Goal: Navigation & Orientation: Find specific page/section

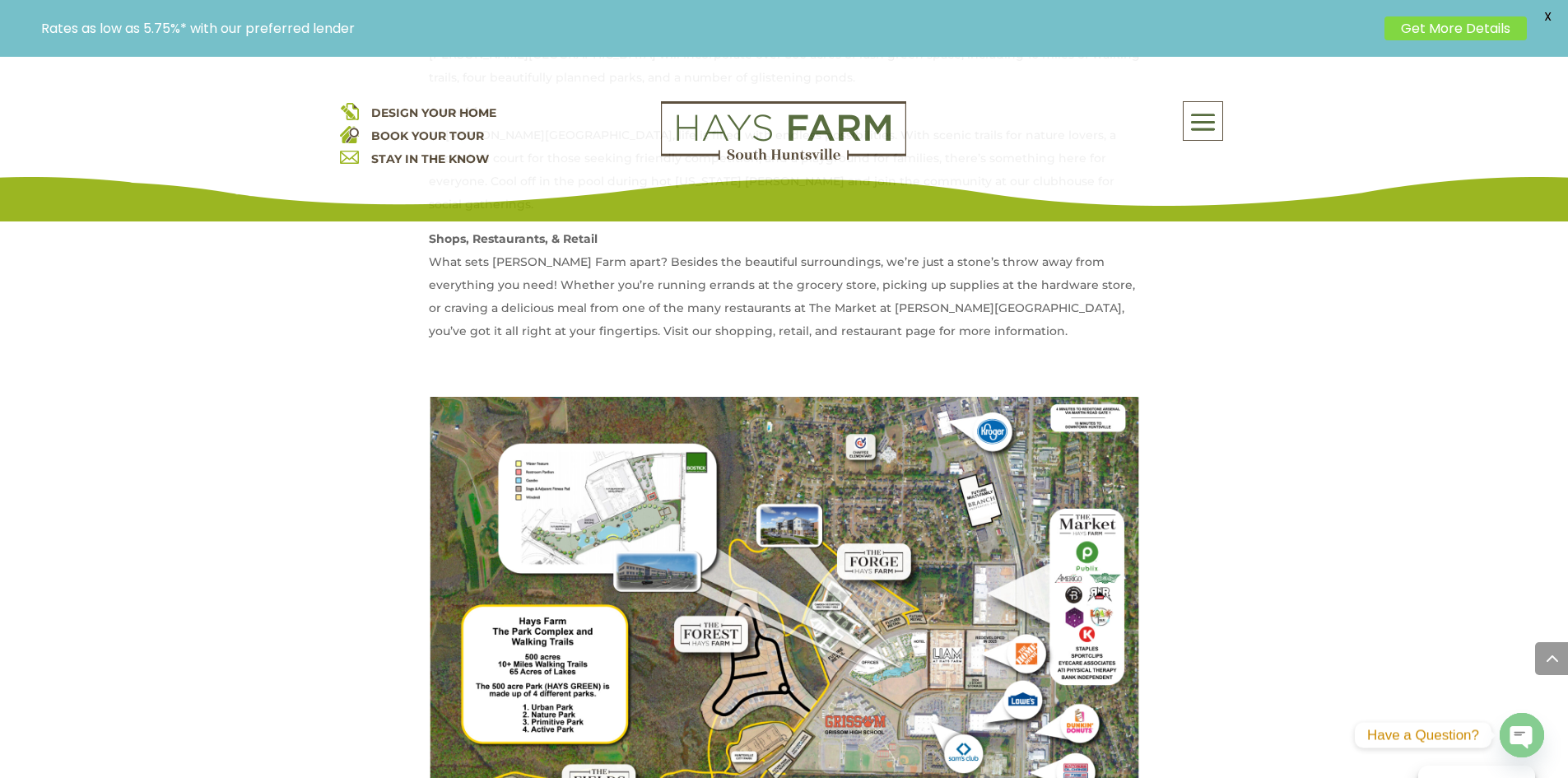
scroll to position [1482, 0]
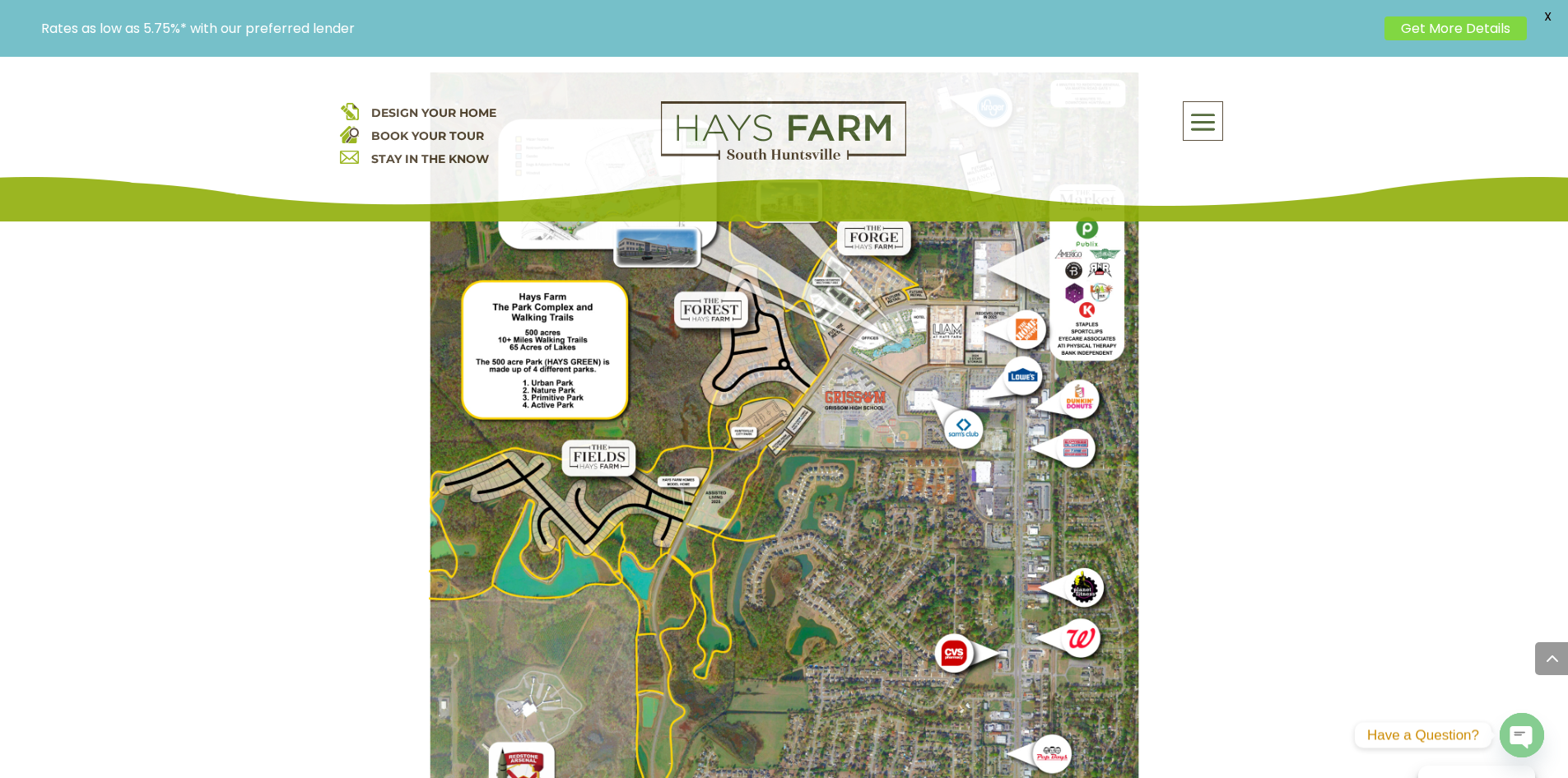
click at [776, 406] on img at bounding box center [784, 546] width 711 height 948
click at [1210, 128] on span at bounding box center [1202, 123] width 39 height 38
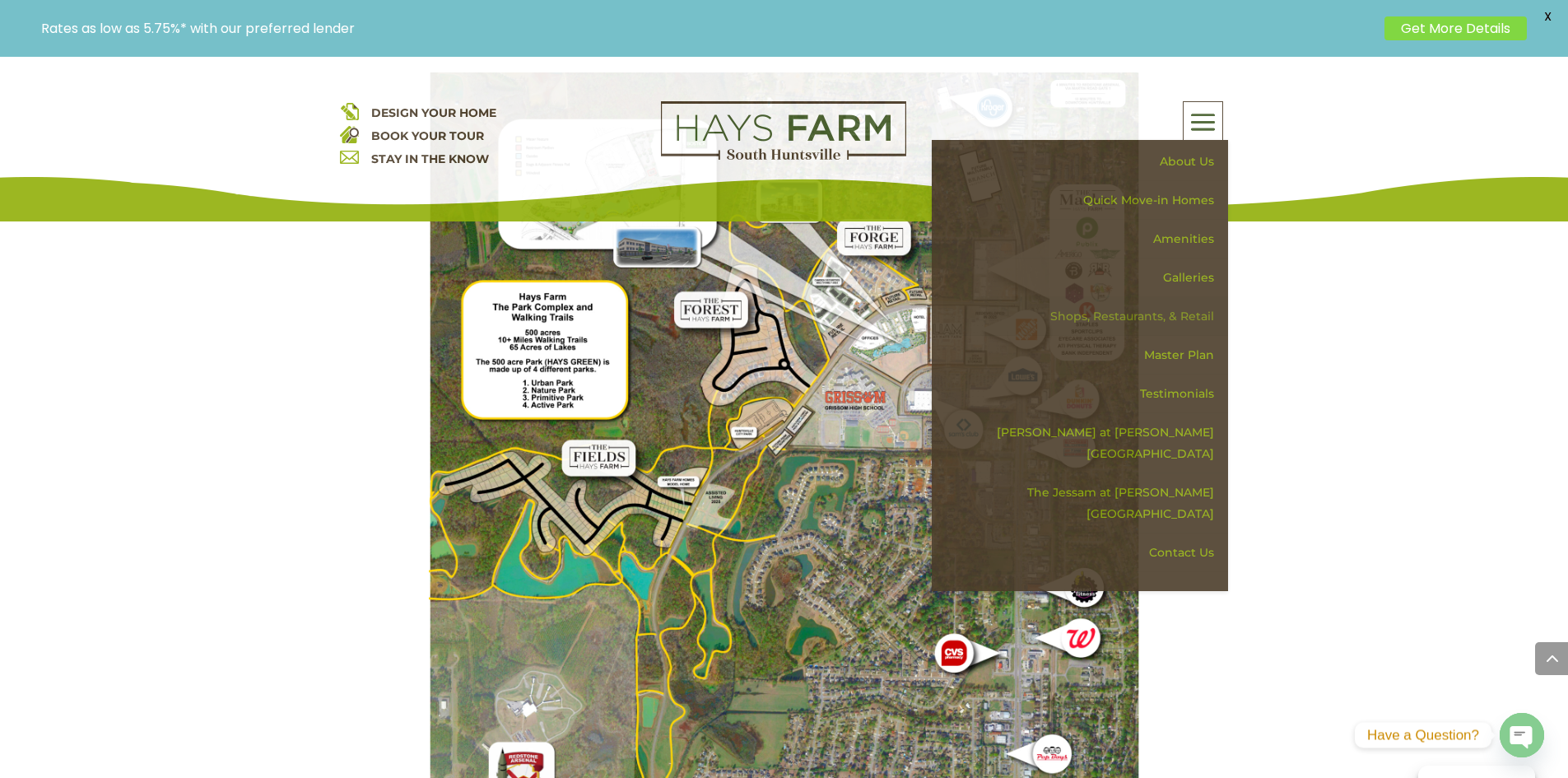
click at [1164, 315] on link "Shops, Restaurants, & Retail" at bounding box center [1086, 316] width 285 height 39
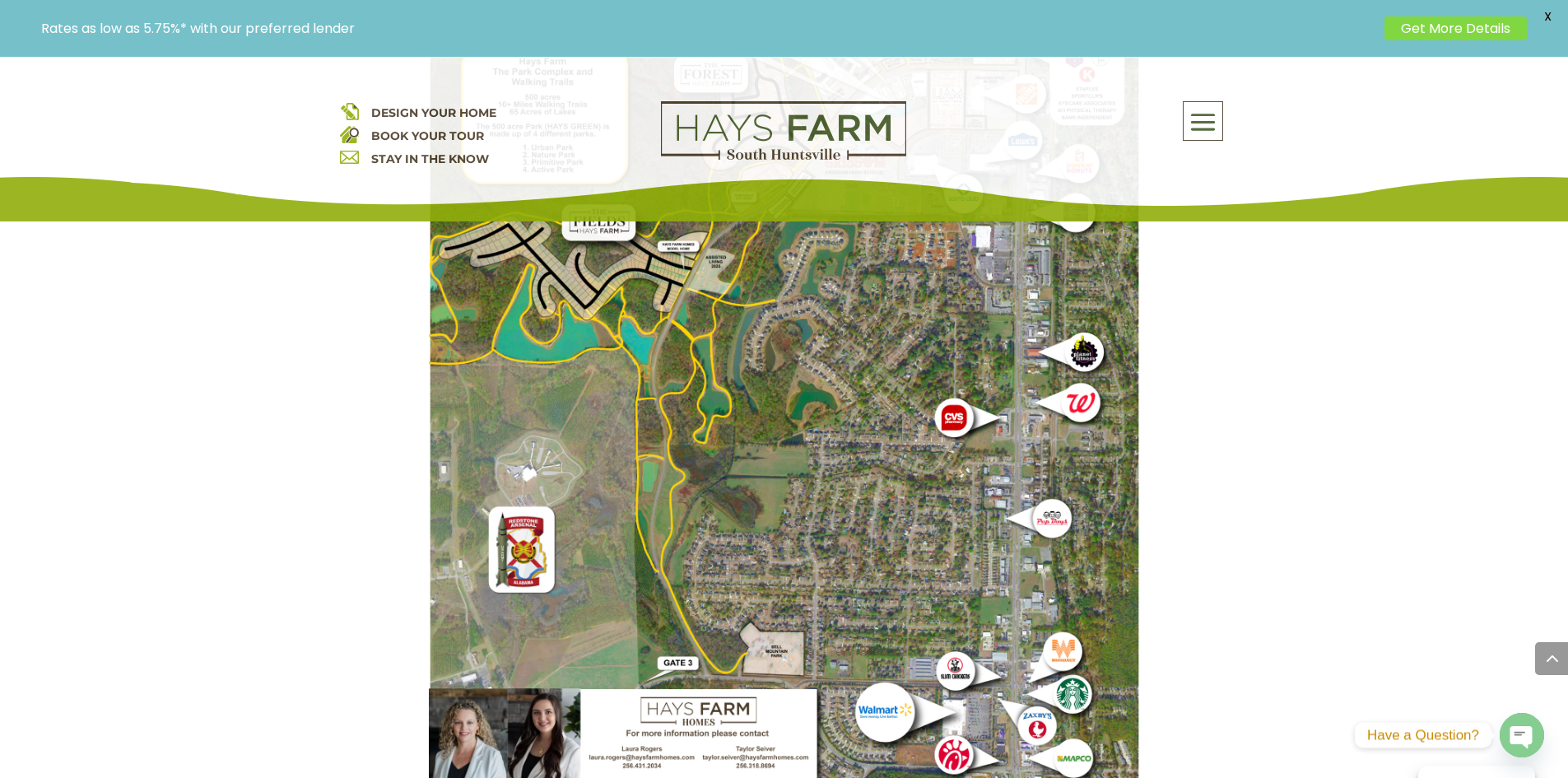
scroll to position [3540, 0]
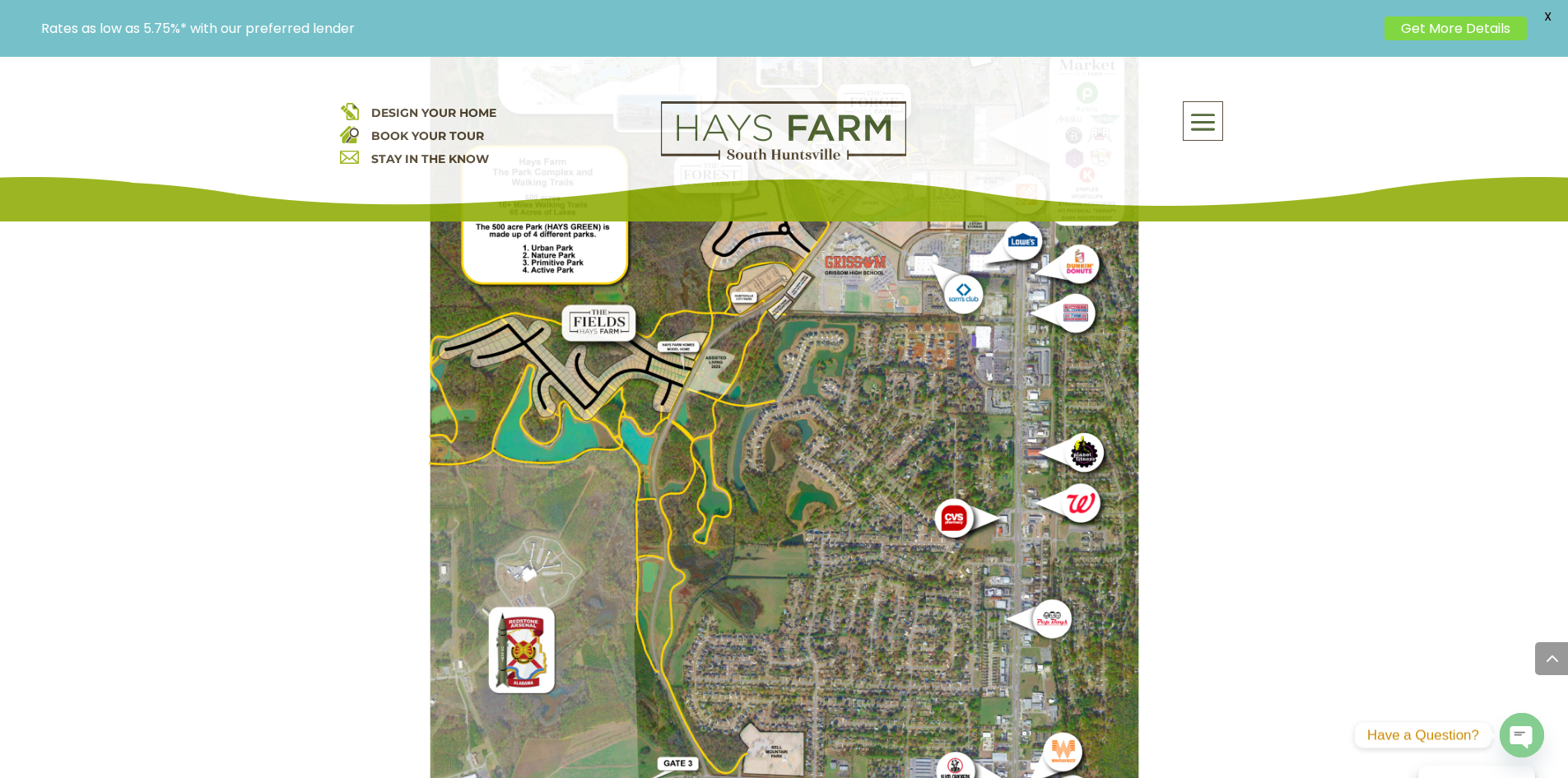
click at [714, 498] on img at bounding box center [784, 412] width 711 height 948
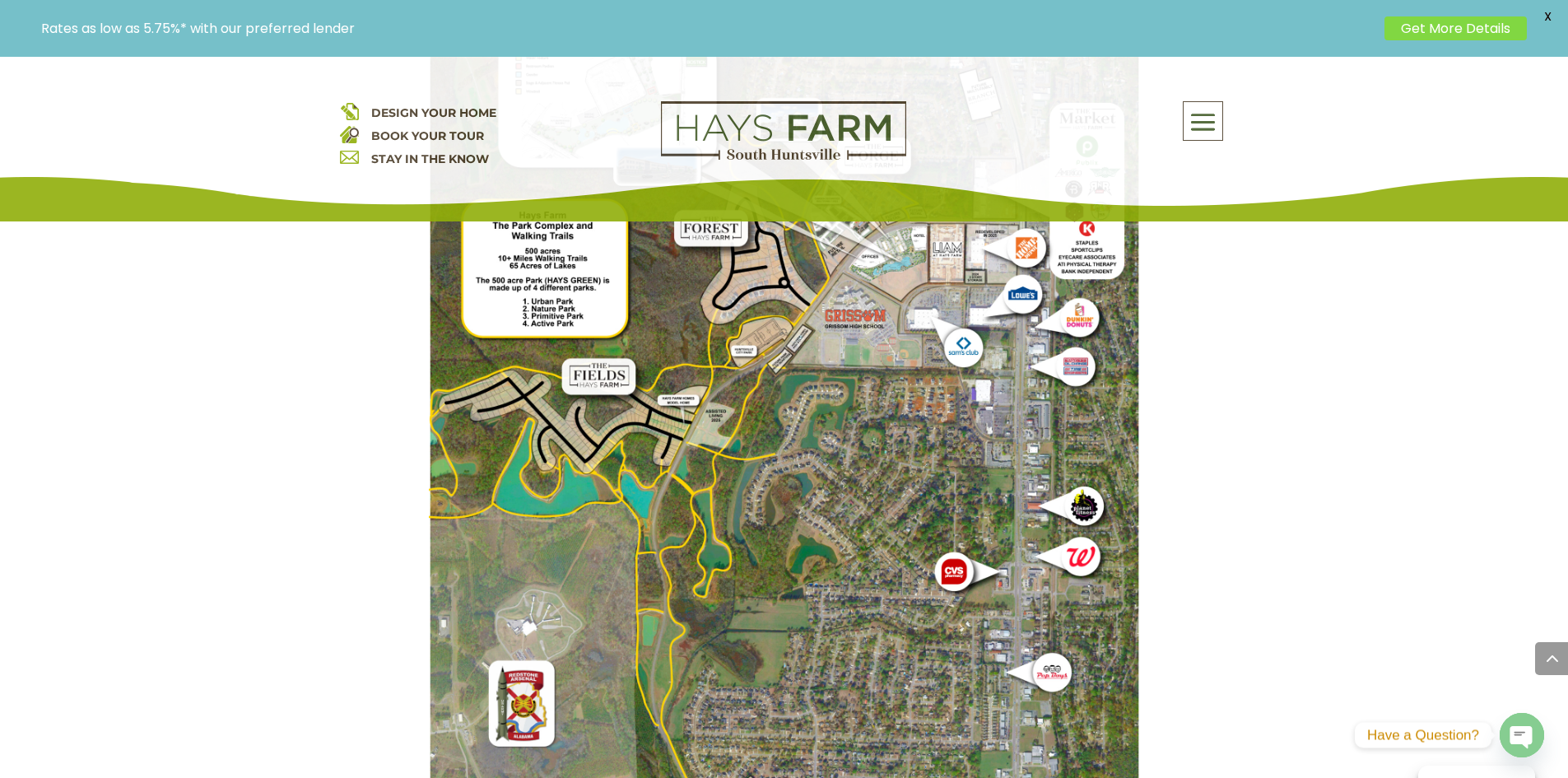
scroll to position [3458, 0]
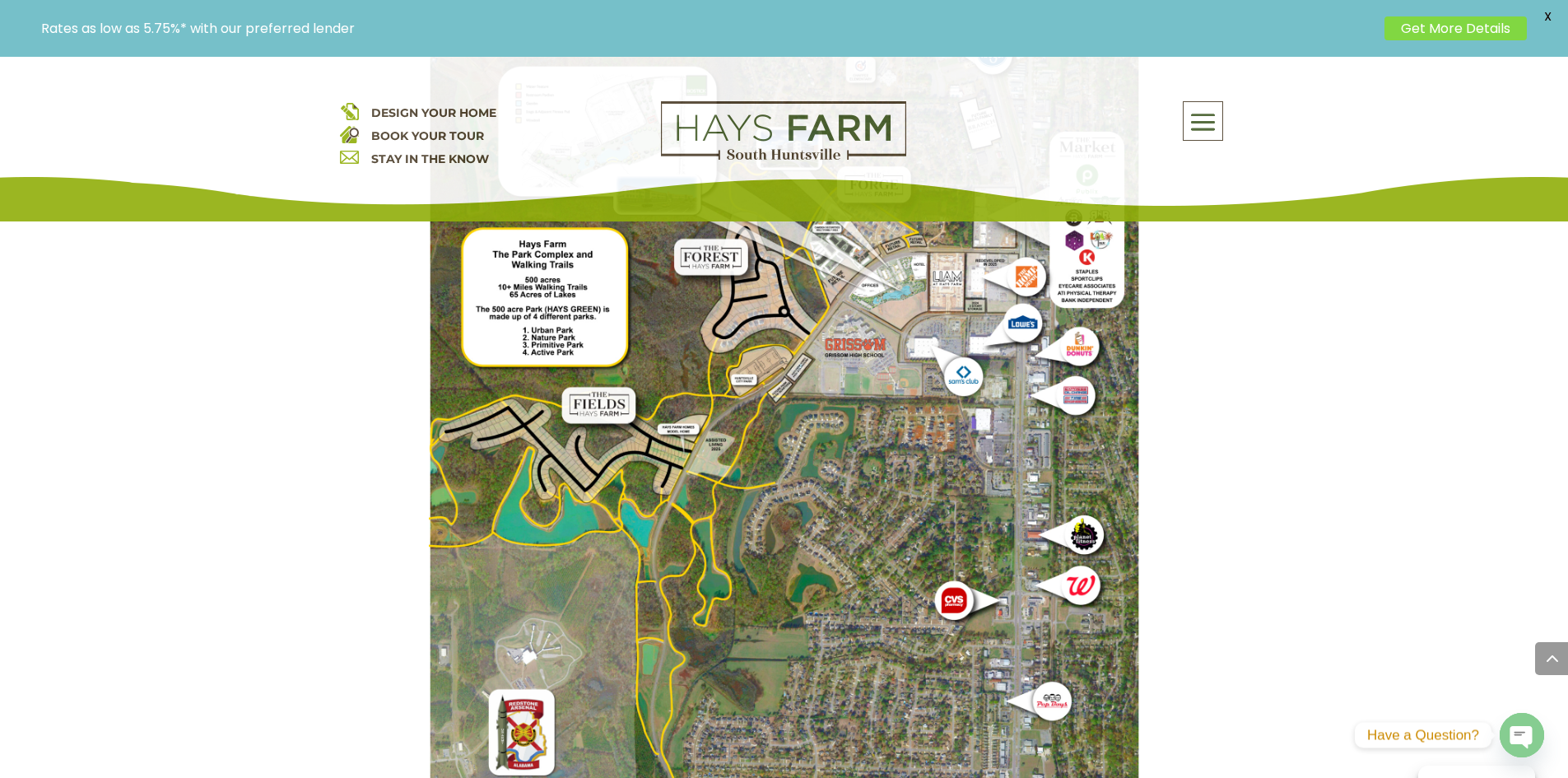
click at [826, 454] on img at bounding box center [784, 494] width 711 height 948
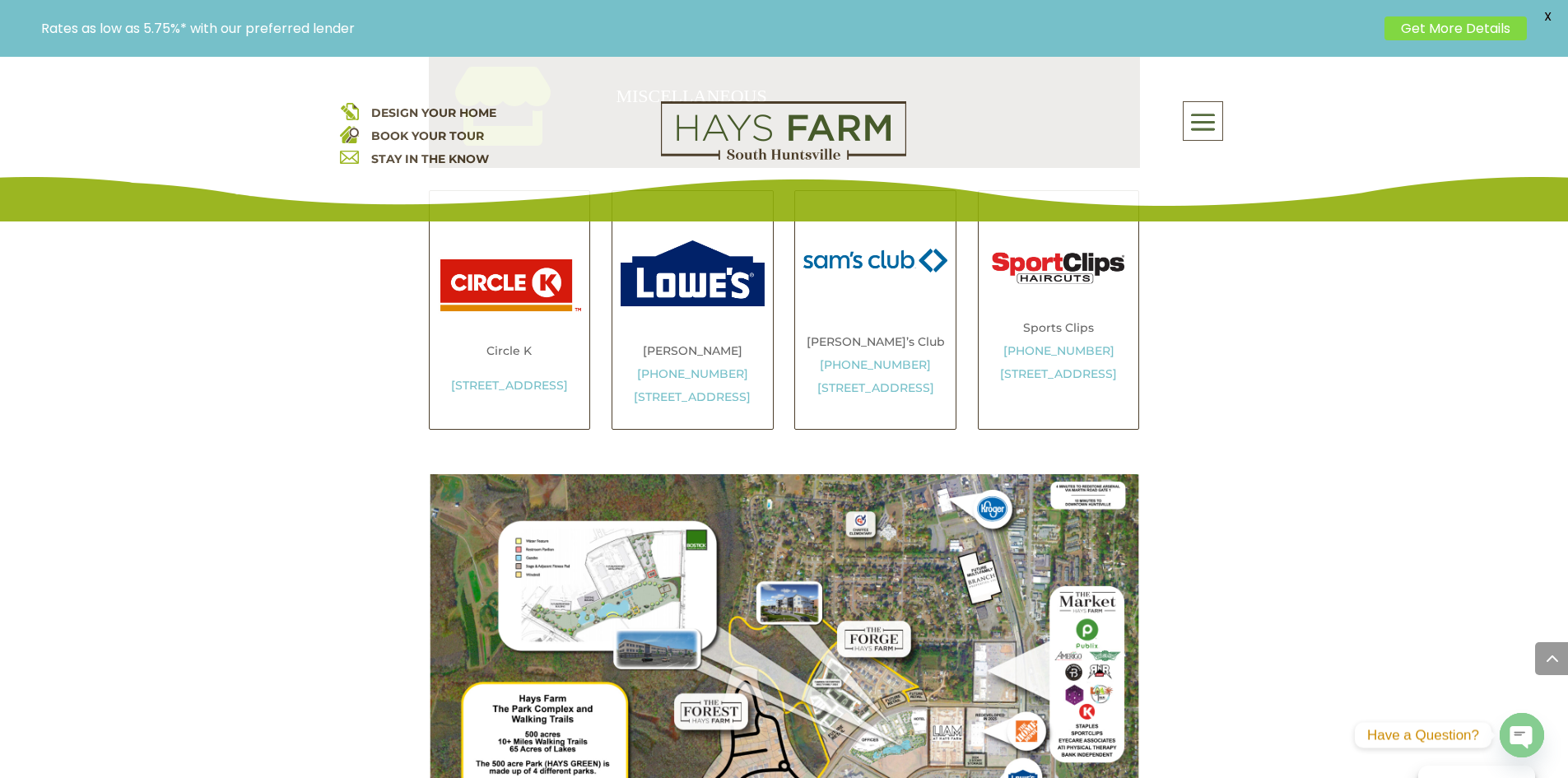
scroll to position [2881, 0]
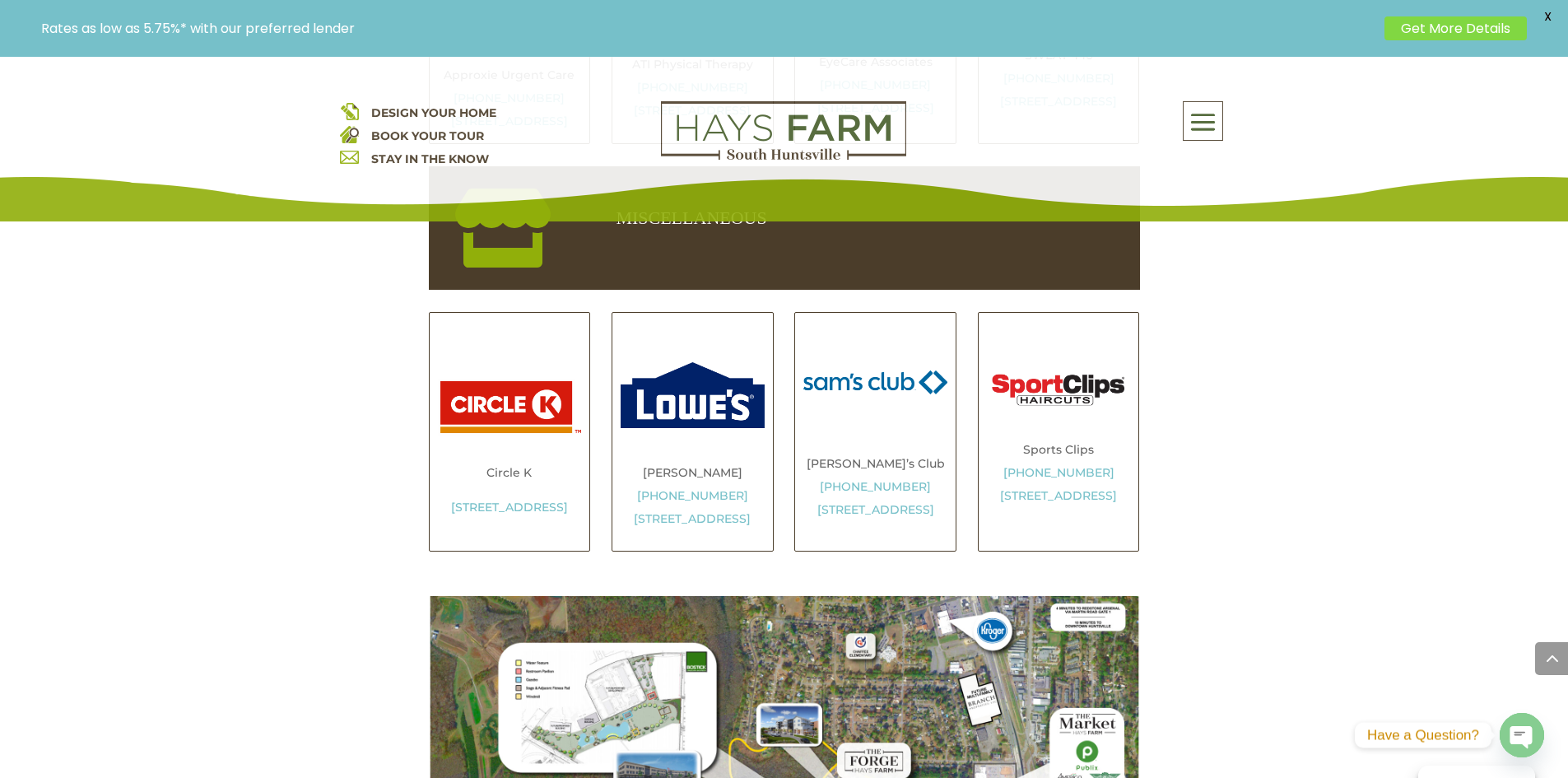
click at [1202, 114] on span at bounding box center [1202, 123] width 39 height 38
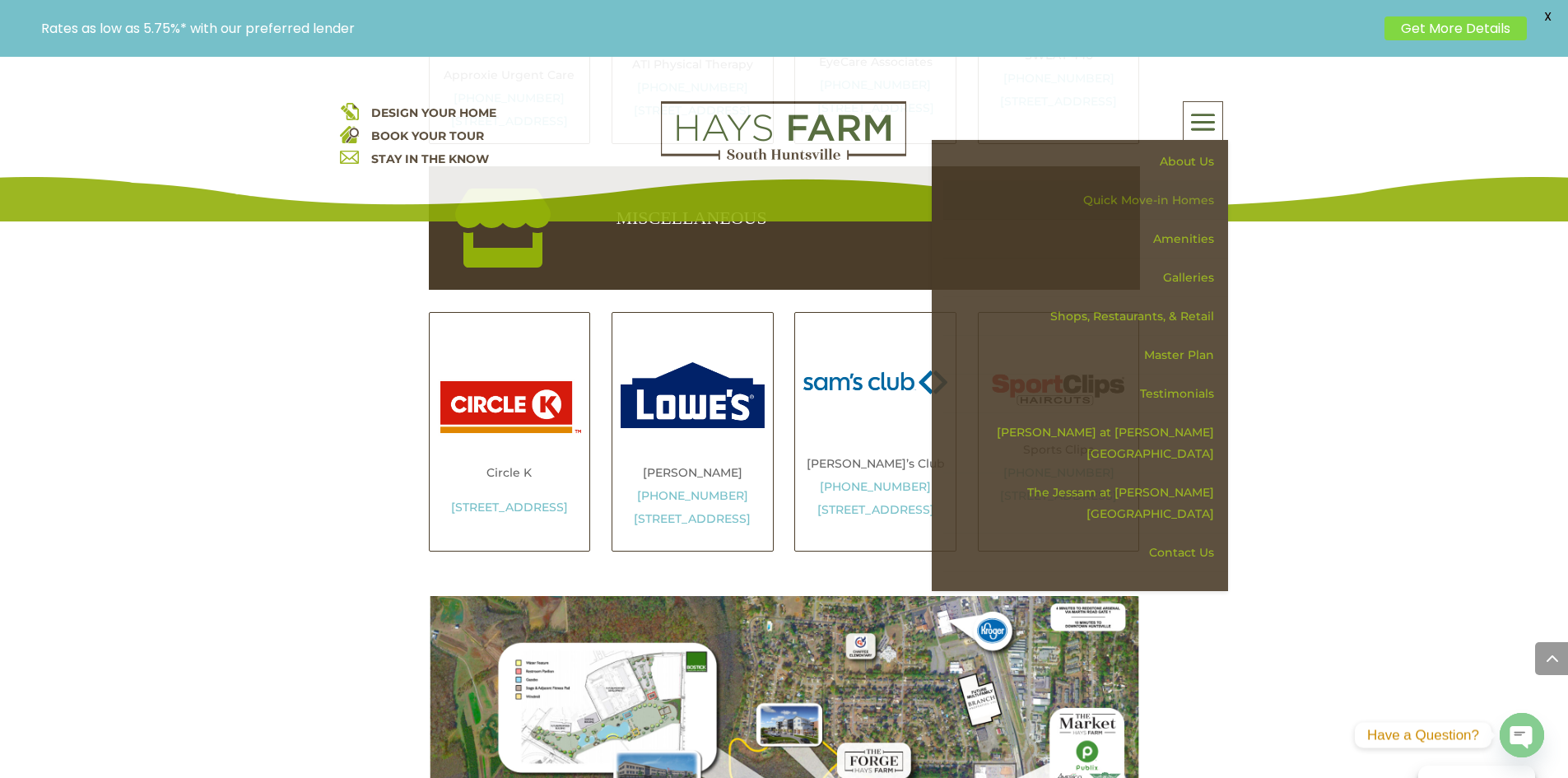
click at [1173, 189] on link "Quick Move-in Homes" at bounding box center [1086, 200] width 285 height 39
